Goal: Check status: Check status

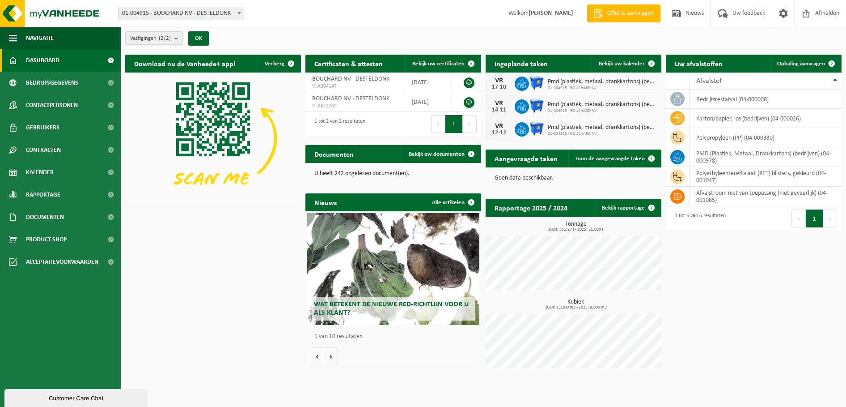
click at [553, 157] on h2 "Aangevraagde taken" at bounding box center [526, 157] width 81 height 17
click at [583, 159] on span "Toon de aangevraagde taken" at bounding box center [610, 159] width 69 height 6
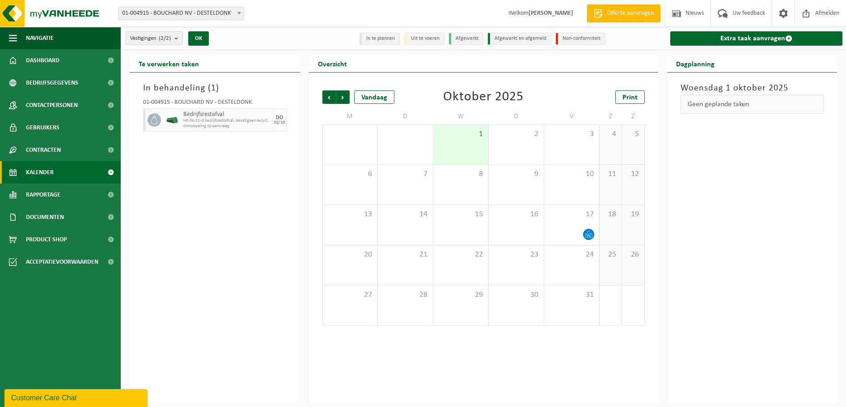
click at [198, 118] on span "HK-XK-22-G bedrijfsrestafval, bevat geen recycleerbare fract" at bounding box center [227, 120] width 88 height 5
drag, startPoint x: 198, startPoint y: 118, endPoint x: 208, endPoint y: 128, distance: 14.9
click at [208, 128] on div "Bedrijfsrestafval HK-XK-22-G bedrijfsrestafval, bevat geen recycleerbare fract …" at bounding box center [227, 119] width 92 height 23
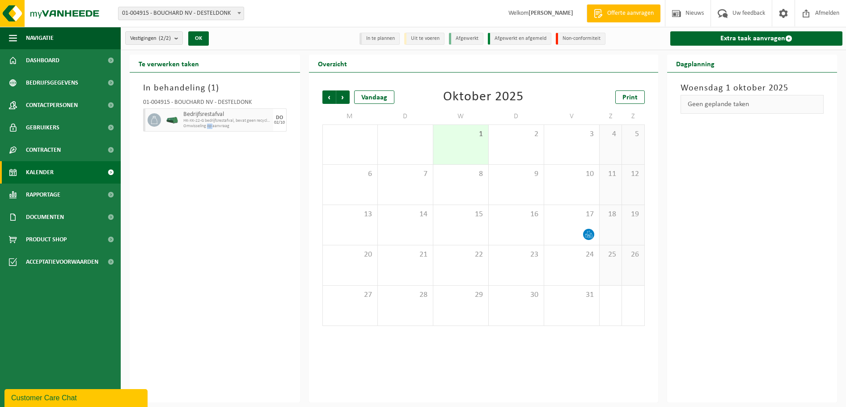
click at [208, 128] on div "Bedrijfsrestafval HK-XK-22-G bedrijfsrestafval, bevat geen recycleerbare fract …" at bounding box center [227, 119] width 92 height 23
drag, startPoint x: 208, startPoint y: 128, endPoint x: 218, endPoint y: 151, distance: 24.4
click at [218, 151] on div "In behandeling ( 1 ) 01-004915 - BOUCHARD NV - DESTELDONK Bedrijfsrestafval HK-…" at bounding box center [215, 237] width 170 height 330
